Goal: Task Accomplishment & Management: Use online tool/utility

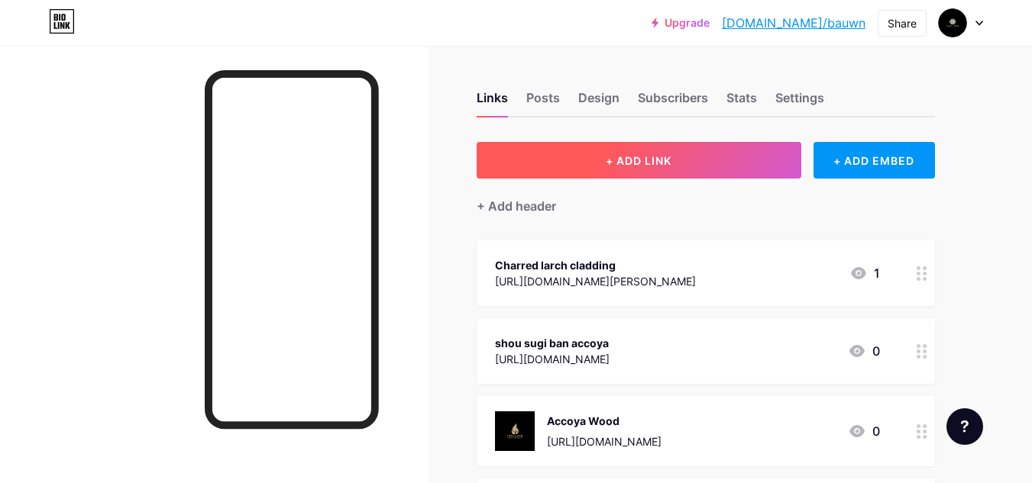
click at [679, 170] on button "+ ADD LINK" at bounding box center [639, 160] width 325 height 37
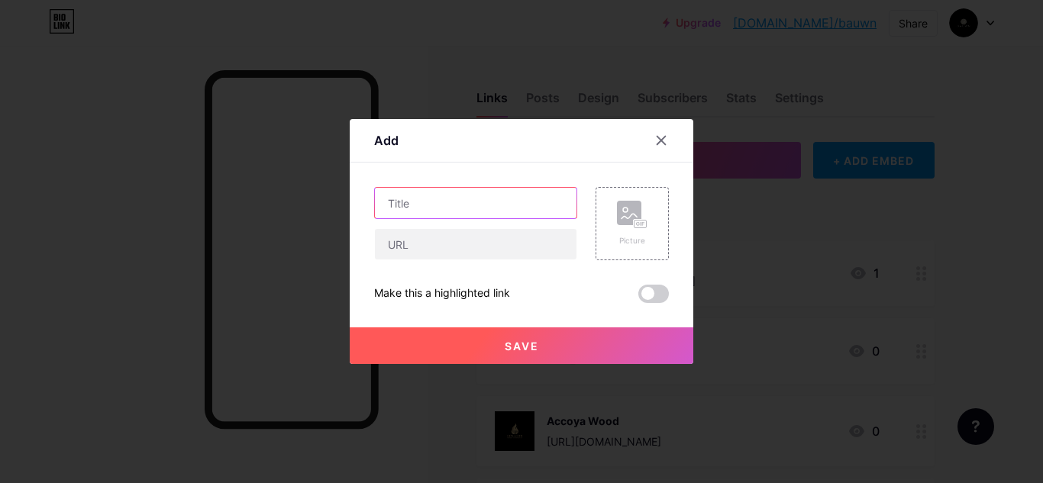
click at [460, 206] on input "text" at bounding box center [476, 203] width 202 height 31
paste input "gevel"
type input "gevel"
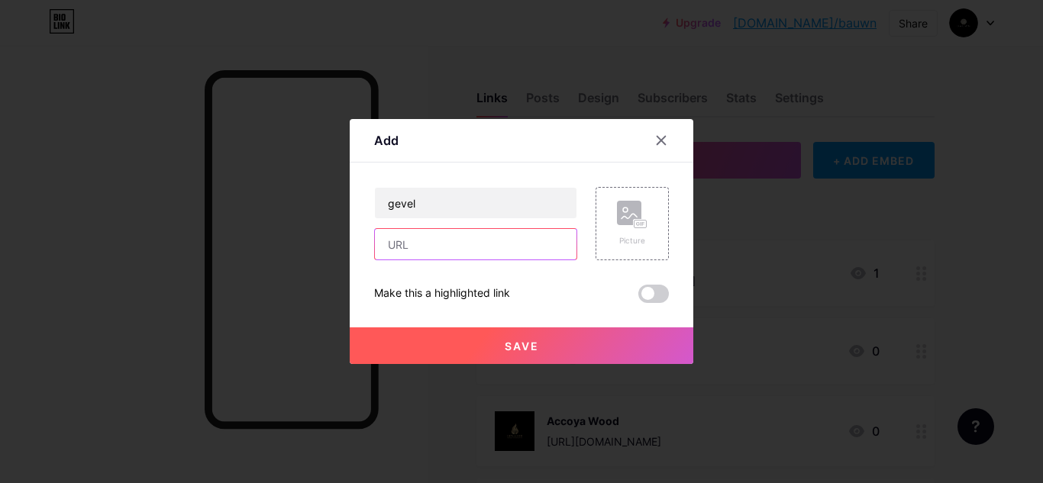
click at [418, 238] on input "text" at bounding box center [476, 244] width 202 height 31
paste input "[URL][DOMAIN_NAME]"
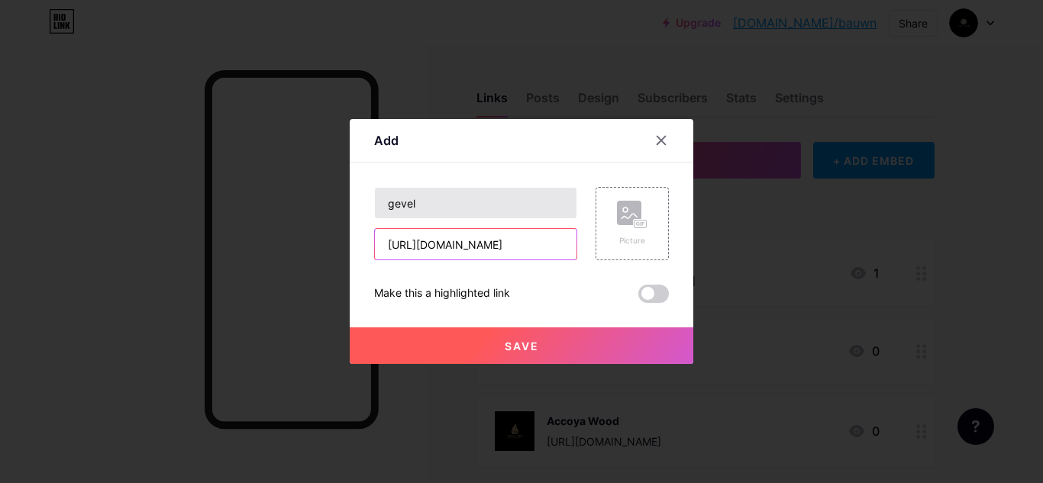
type input "[URL][DOMAIN_NAME]"
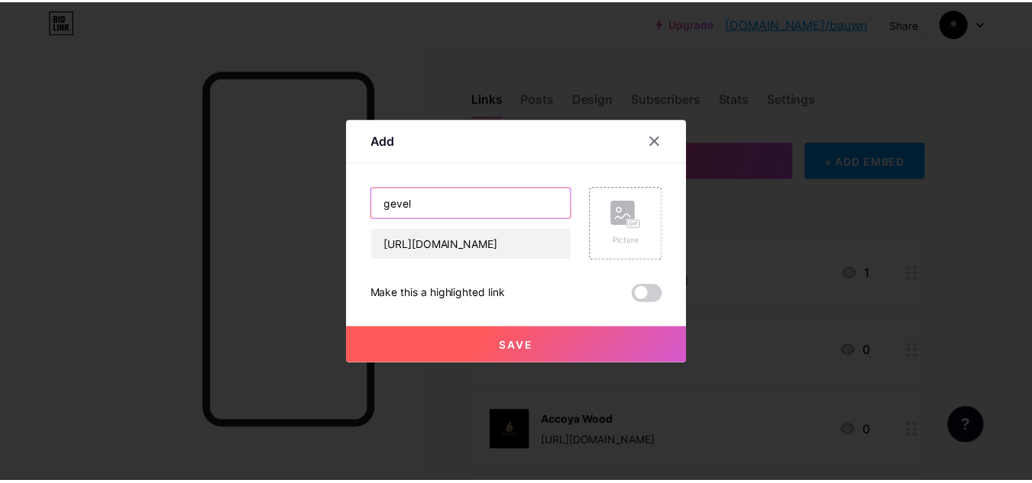
scroll to position [0, 0]
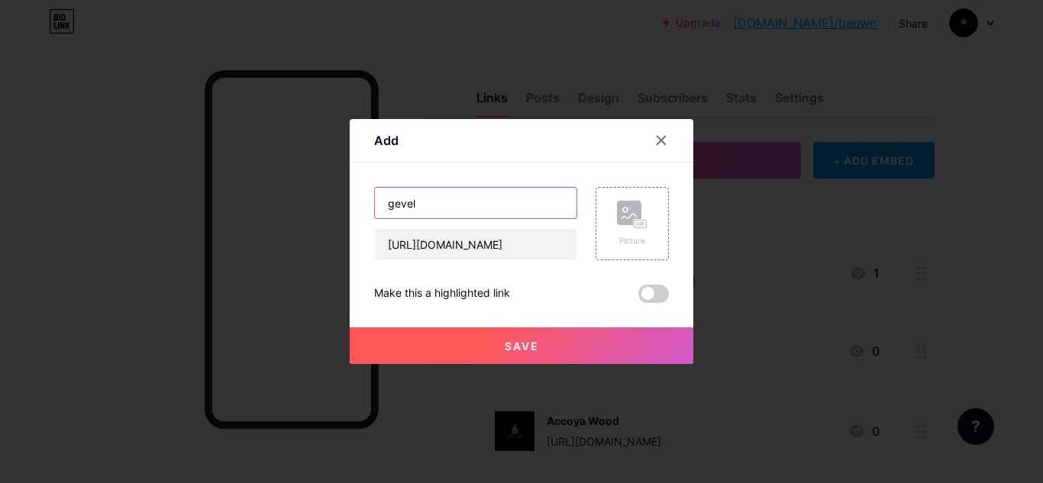
drag, startPoint x: 393, startPoint y: 205, endPoint x: 383, endPoint y: 206, distance: 10.0
click at [383, 206] on input "gevel" at bounding box center [476, 203] width 202 height 31
type input "Gevel"
click at [586, 293] on div "Make this a highlighted link" at bounding box center [521, 294] width 295 height 18
click at [554, 331] on button "Save" at bounding box center [522, 346] width 344 height 37
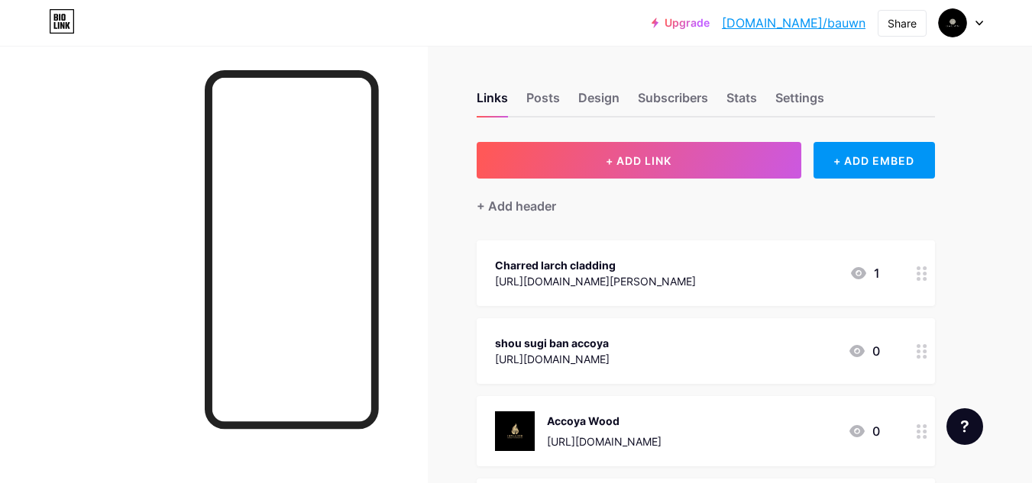
click at [817, 21] on link "[DOMAIN_NAME]/bauwn" at bounding box center [794, 23] width 144 height 18
